Goal: Information Seeking & Learning: Learn about a topic

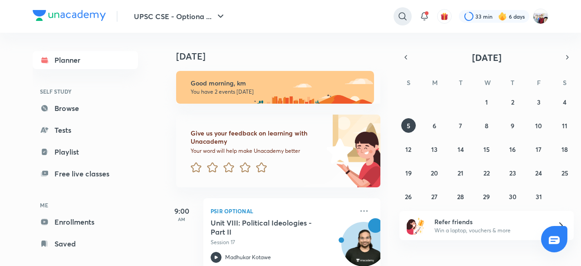
click at [398, 14] on icon at bounding box center [402, 16] width 11 height 11
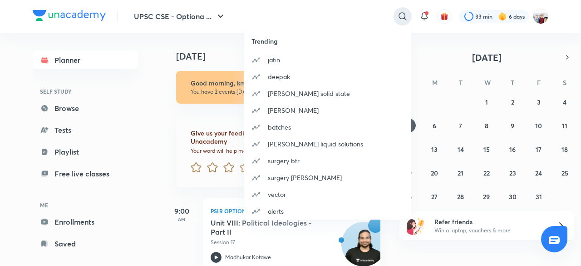
click at [398, 14] on div "​ Trending [PERSON_NAME] deepak [PERSON_NAME] solid state [PERSON_NAME] batches…" at bounding box center [328, 16] width 167 height 22
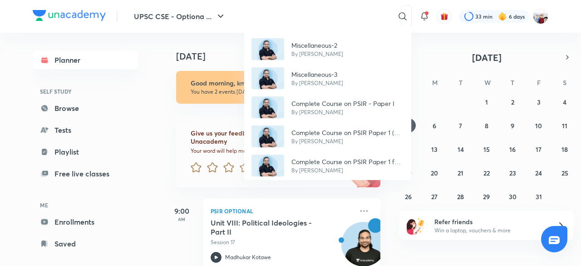
click at [420, 48] on div "Miscellaneous-2 By [PERSON_NAME] Miscellaneous-3 By [PERSON_NAME] Complete Cour…" at bounding box center [290, 133] width 581 height 266
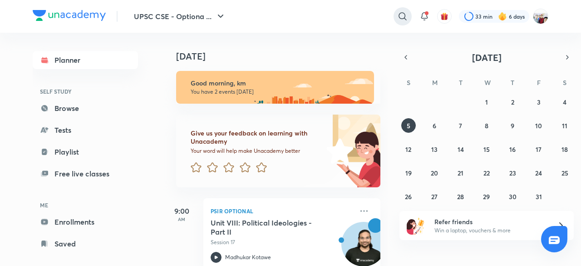
click at [401, 17] on icon at bounding box center [402, 16] width 11 height 11
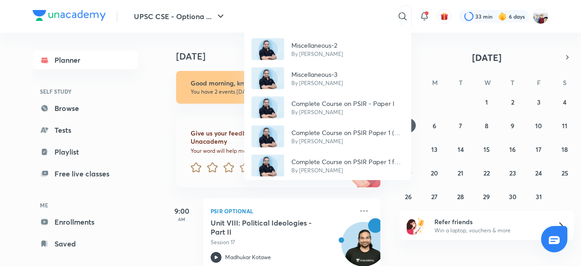
drag, startPoint x: 401, startPoint y: 17, endPoint x: 387, endPoint y: 192, distance: 175.3
click at [387, 192] on div "Miscellaneous-2 By [PERSON_NAME] Miscellaneous-3 By [PERSON_NAME] Complete Cour…" at bounding box center [290, 133] width 581 height 266
